Goal: Find specific page/section: Find specific page/section

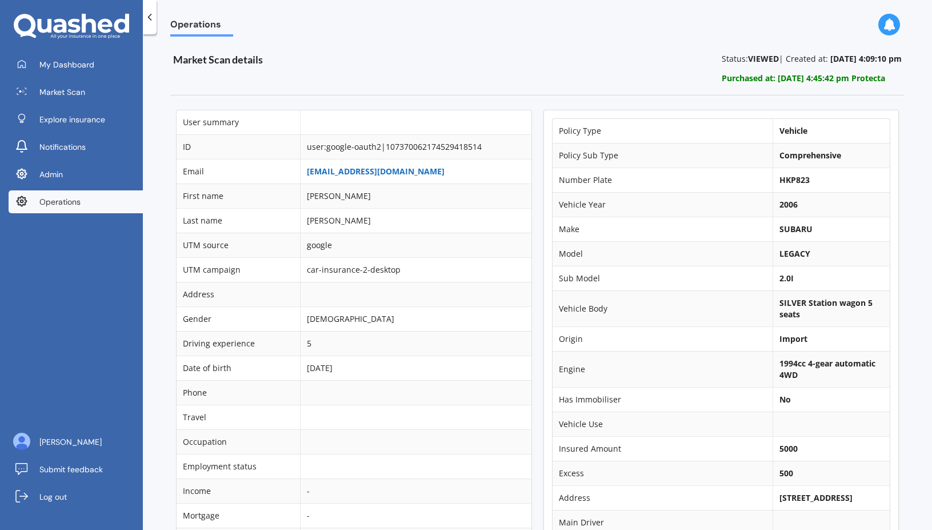
click at [368, 170] on link "[EMAIL_ADDRESS][DOMAIN_NAME]" at bounding box center [376, 171] width 138 height 11
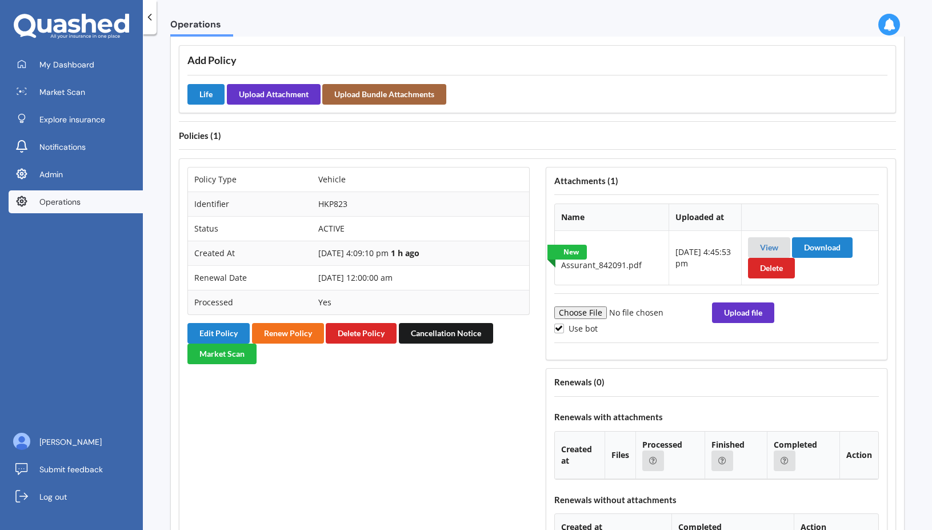
scroll to position [822, 0]
